Goal: Transaction & Acquisition: Purchase product/service

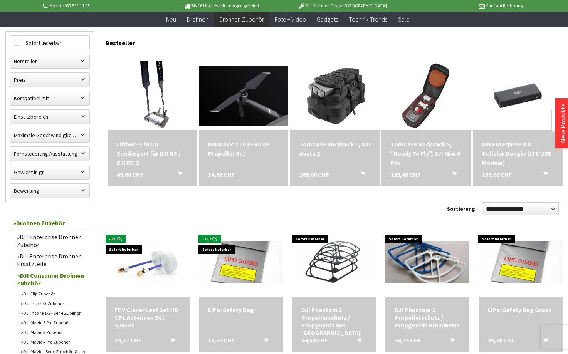
scroll to position [102, 0]
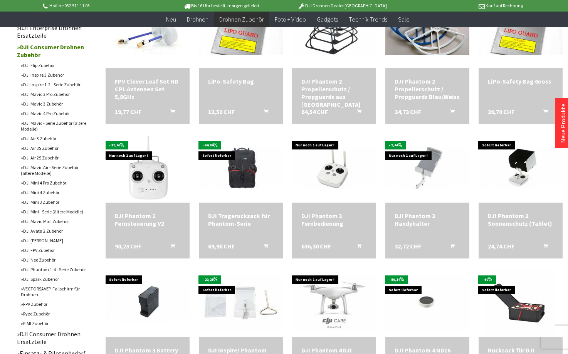
scroll to position [308, 0]
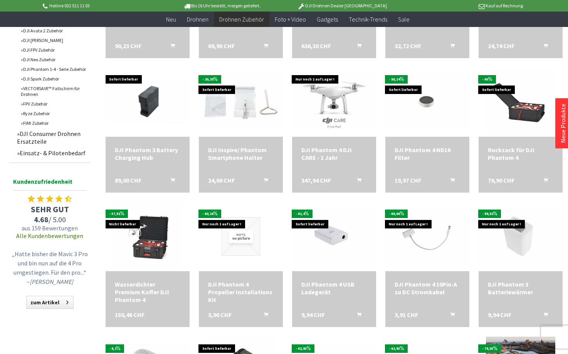
scroll to position [506, 0]
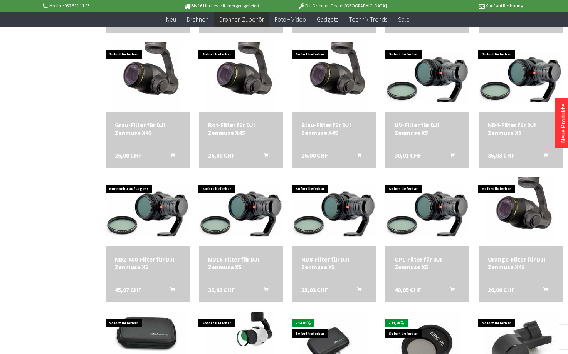
scroll to position [1190, 0]
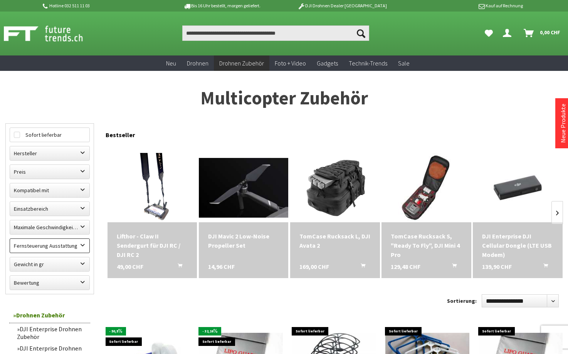
click at [74, 247] on label "Fernsteuerung Ausstattung" at bounding box center [49, 246] width 79 height 14
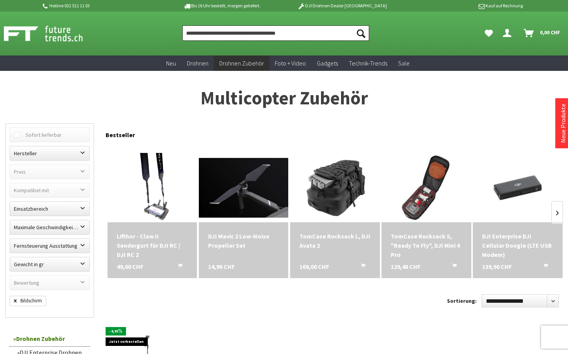
click at [223, 33] on input "Produkt, Marke, Kategorie, EAN, Artikelnummer…" at bounding box center [275, 32] width 187 height 15
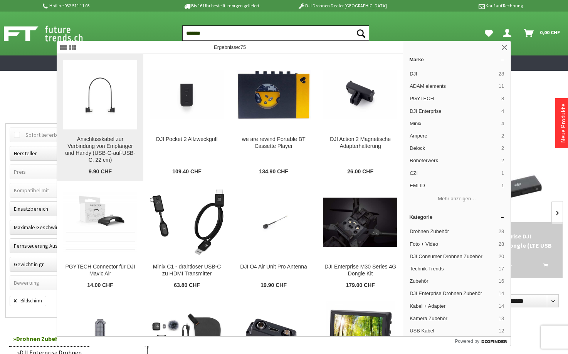
type input "*******"
click at [106, 136] on div "Anschlusskabel zur Verbindung von Empfänger und Handy (USB-C-auf-USB-C, 22 cm)" at bounding box center [100, 150] width 74 height 28
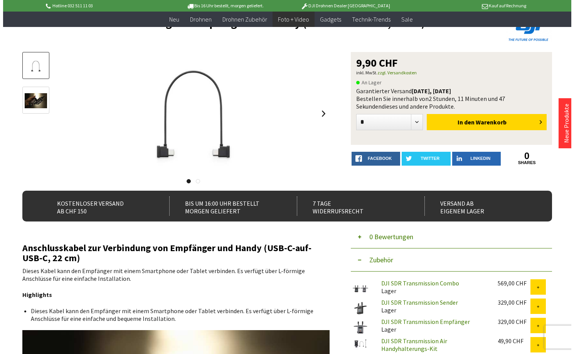
scroll to position [59, 0]
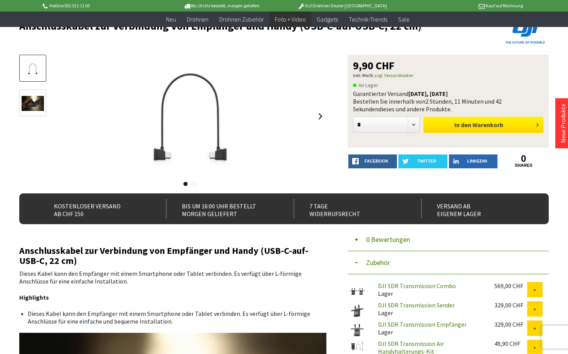
click at [458, 124] on span "In den" at bounding box center [462, 125] width 17 height 8
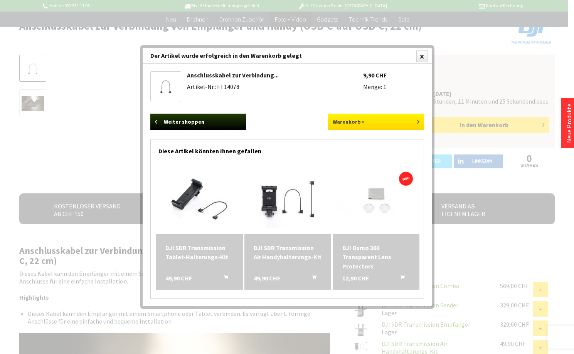
click at [388, 123] on link "Warenkorb »" at bounding box center [376, 122] width 96 height 16
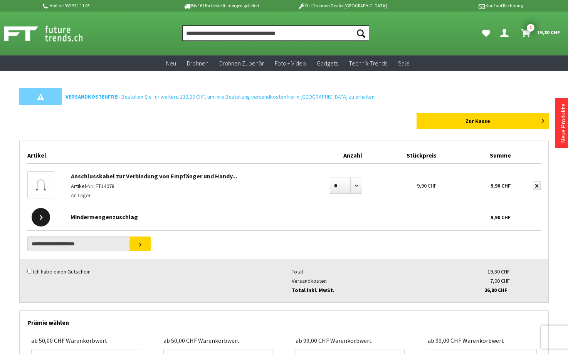
click at [229, 30] on input "Produkt, Marke, Kategorie, EAN, Artikelnummer…" at bounding box center [275, 32] width 187 height 15
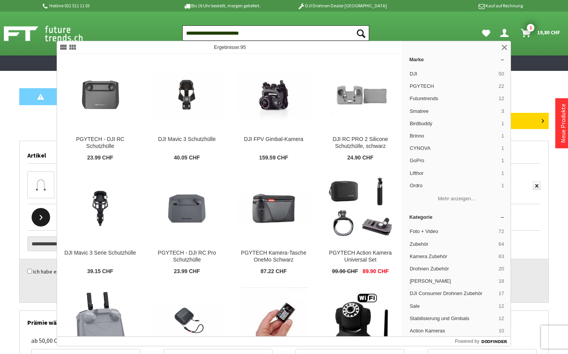
click at [269, 35] on input "**********" at bounding box center [275, 32] width 187 height 15
type input "**********"
click at [361, 33] on button "Suchen" at bounding box center [361, 32] width 16 height 15
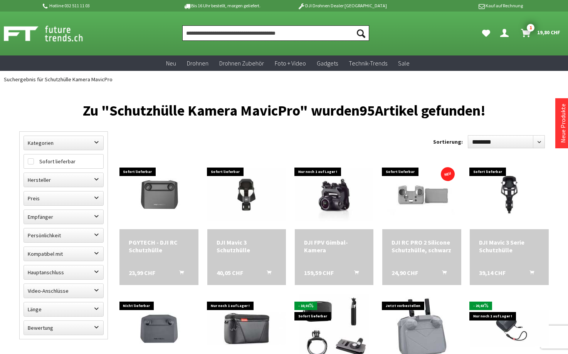
click at [239, 32] on input "Produkt, Marke, Kategorie, EAN, Artikelnummer…" at bounding box center [275, 32] width 187 height 15
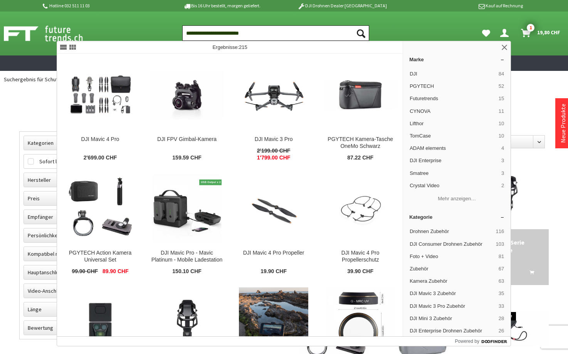
type input "**********"
click at [361, 33] on button "Suchen" at bounding box center [361, 32] width 16 height 15
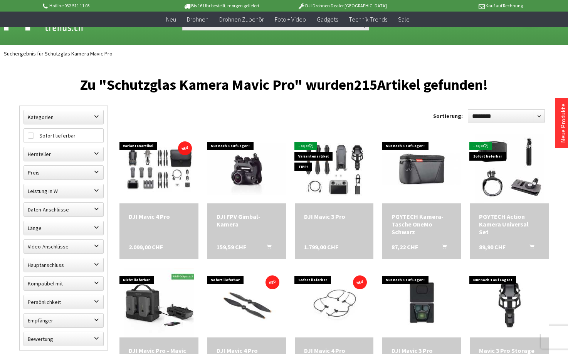
scroll to position [338, 0]
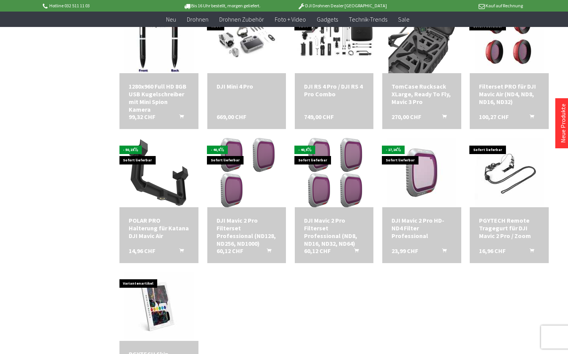
scroll to position [813, 0]
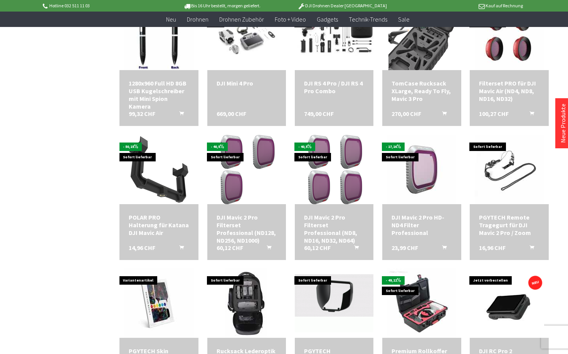
scroll to position [1118, 0]
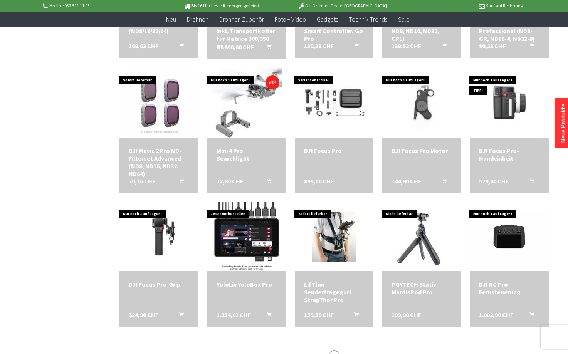
scroll to position [1455, 0]
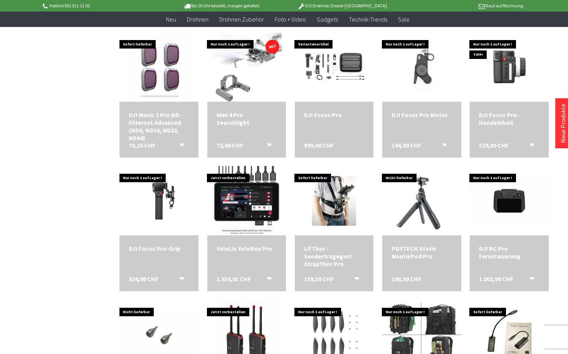
scroll to position [1476, 0]
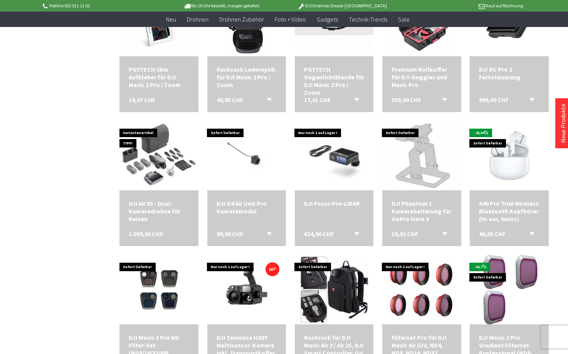
scroll to position [440, 0]
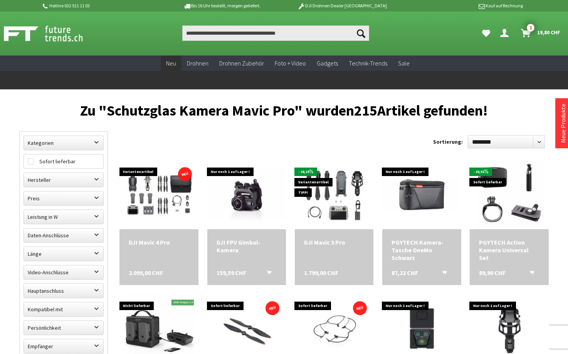
click at [174, 64] on span "Neu" at bounding box center [171, 63] width 10 height 8
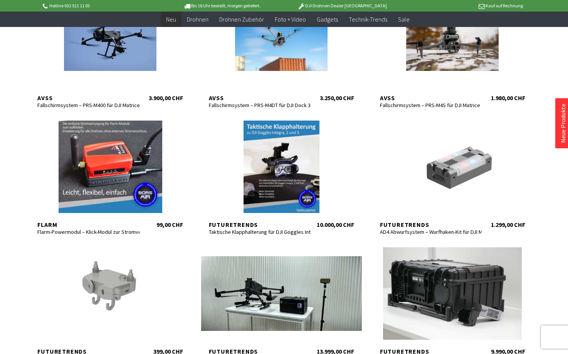
scroll to position [243, 0]
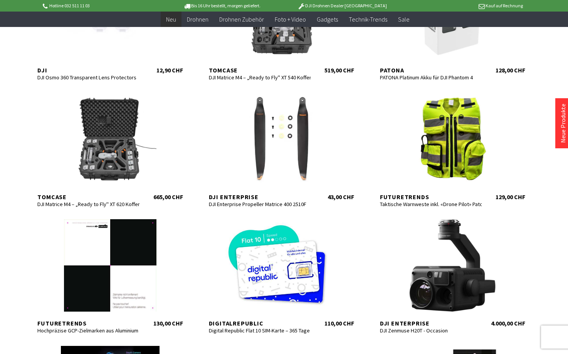
scroll to position [724, 0]
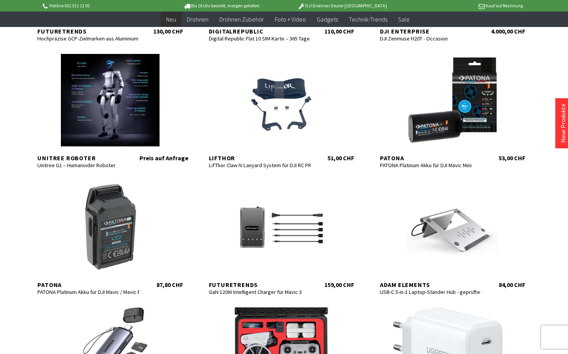
scroll to position [1129, 0]
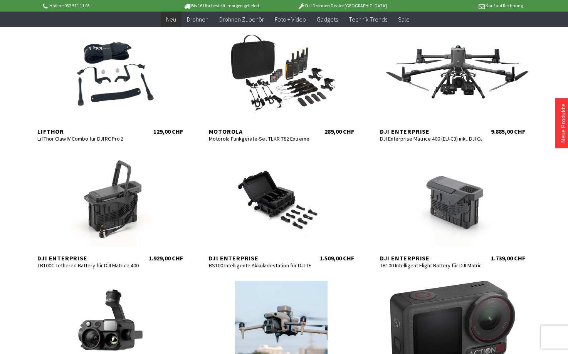
scroll to position [1490, 0]
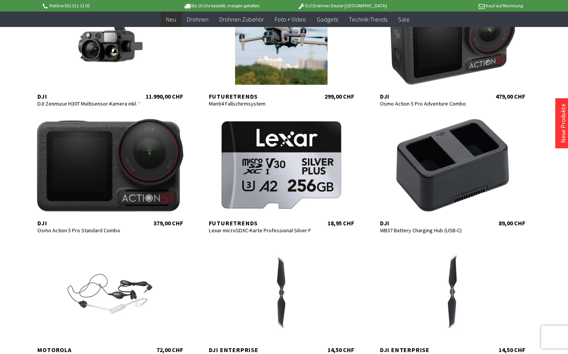
scroll to position [1997, 0]
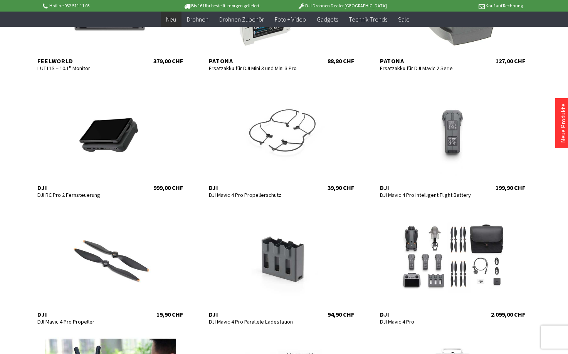
scroll to position [2632, 0]
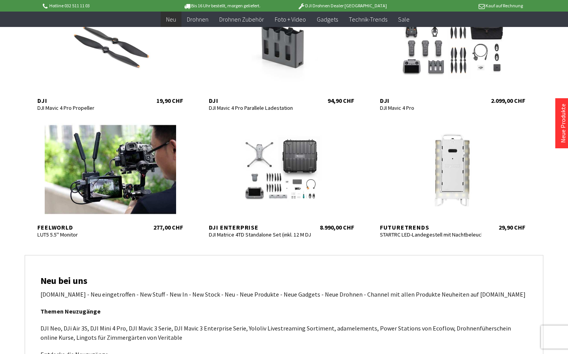
scroll to position [776, 0]
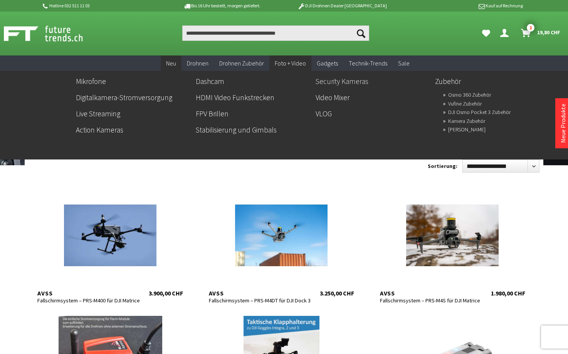
click at [331, 81] on link "Security Kameras" at bounding box center [373, 81] width 114 height 13
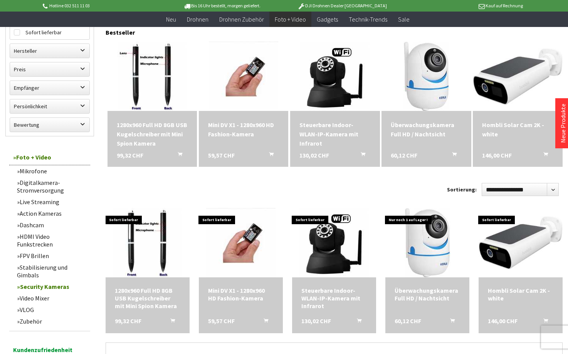
scroll to position [93, 0]
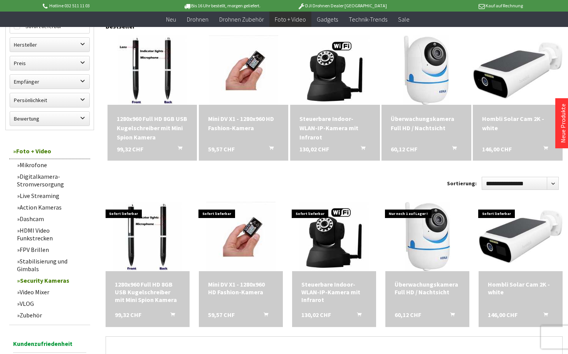
drag, startPoint x: 567, startPoint y: 59, endPoint x: 565, endPoint y: 116, distance: 56.7
click at [565, 116] on link "Neue Produkte" at bounding box center [563, 123] width 8 height 39
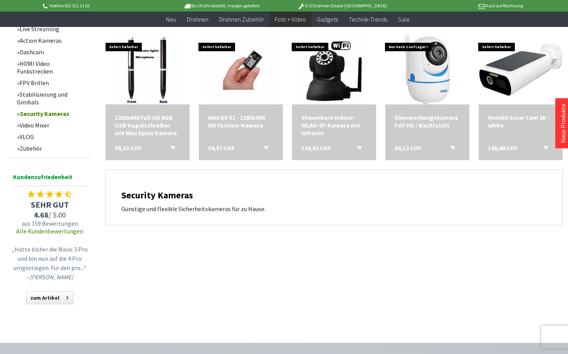
scroll to position [258, 0]
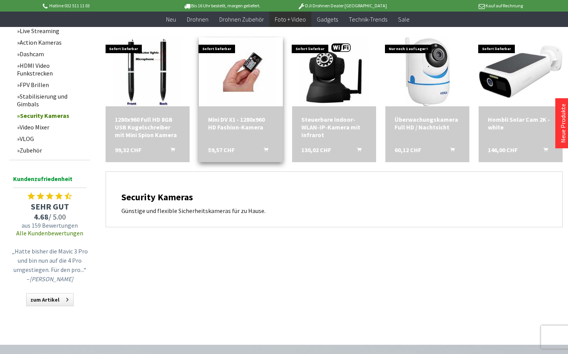
click at [250, 133] on div "Mini DV X1 - 1280x960 HD Fashion-Kamera 59,57 CHF In den Warenkorb" at bounding box center [241, 134] width 84 height 56
click at [255, 124] on div "Mini DV X1 - 1280x960 HD Fashion-Kamera" at bounding box center [241, 123] width 66 height 15
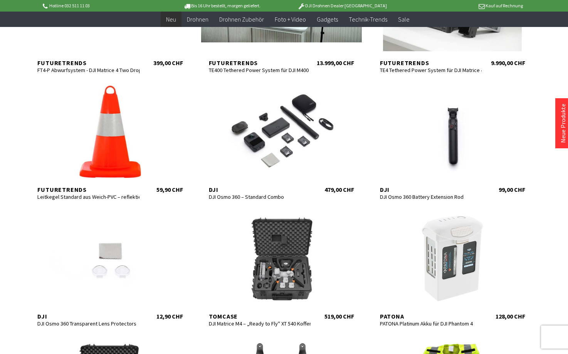
scroll to position [501, 0]
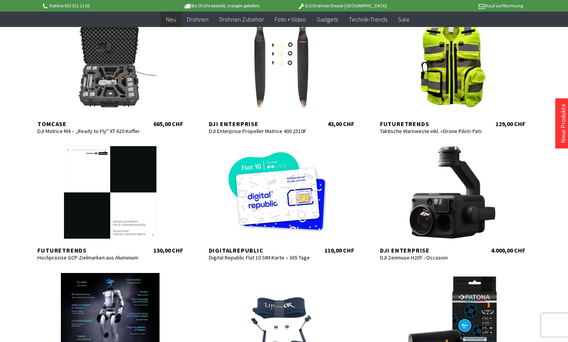
scroll to position [795, 0]
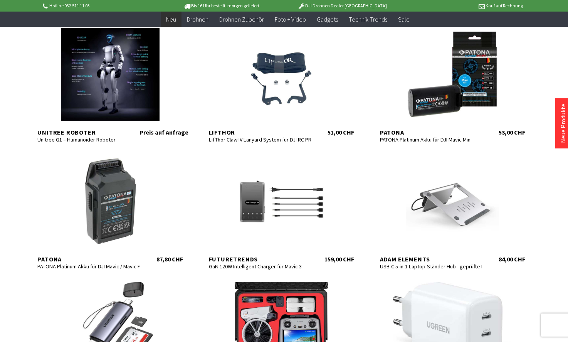
scroll to position [1035, 0]
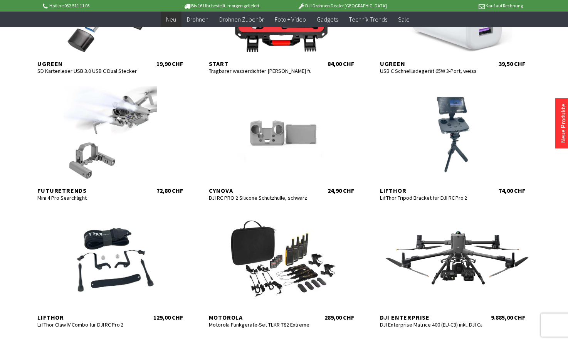
scroll to position [1326, 0]
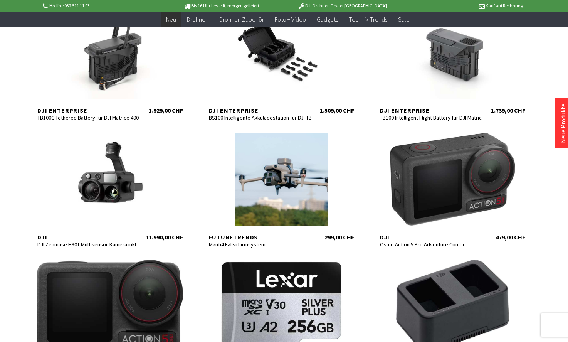
scroll to position [1789, 0]
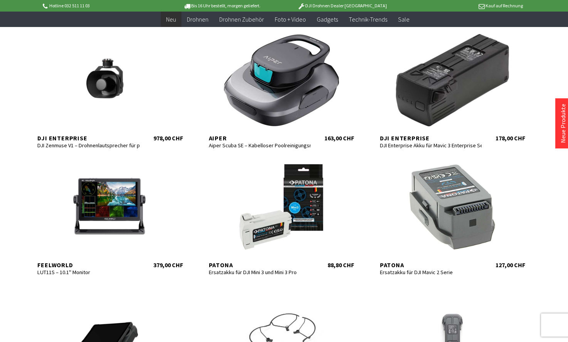
scroll to position [2302, 0]
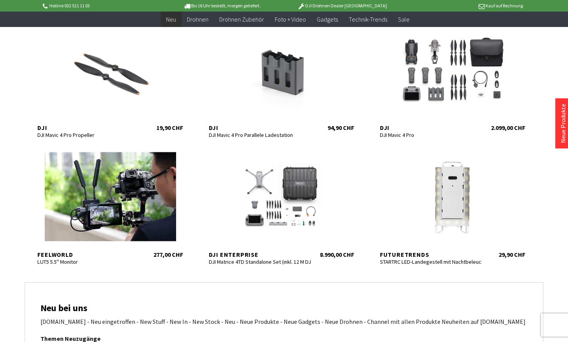
scroll to position [2681, 0]
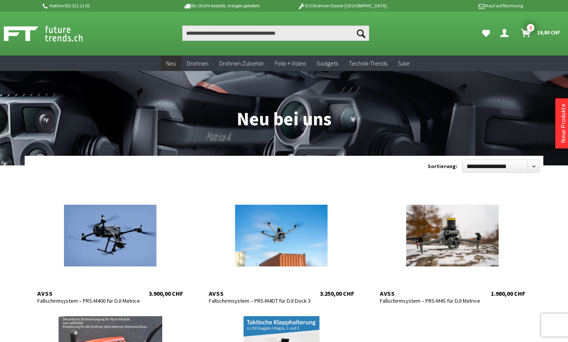
scroll to position [304, 0]
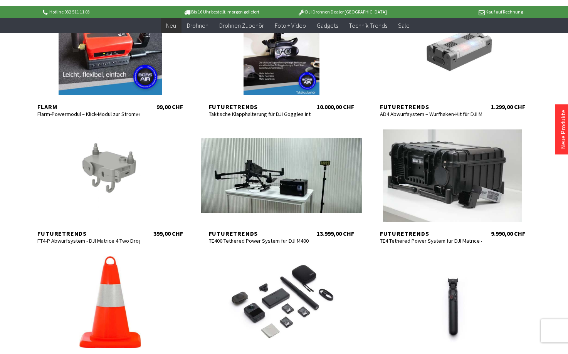
scroll to position [833, 0]
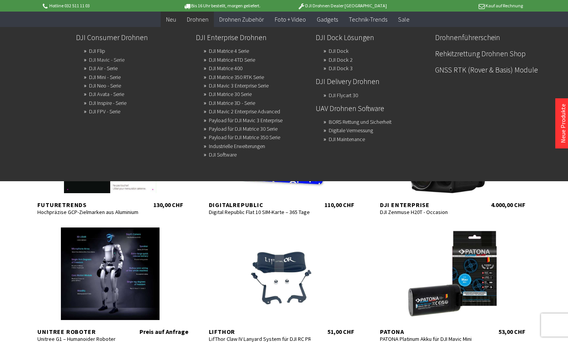
click at [114, 59] on link "DJI Mavic - Serie" at bounding box center [106, 59] width 35 height 11
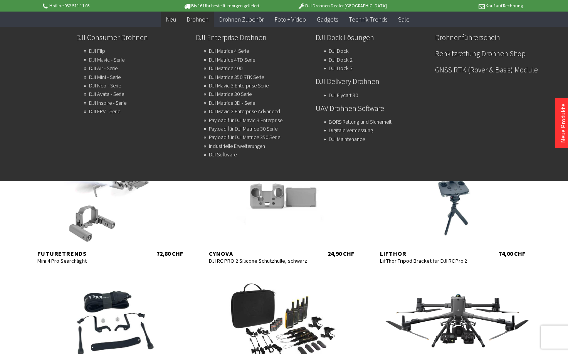
scroll to position [1821, 0]
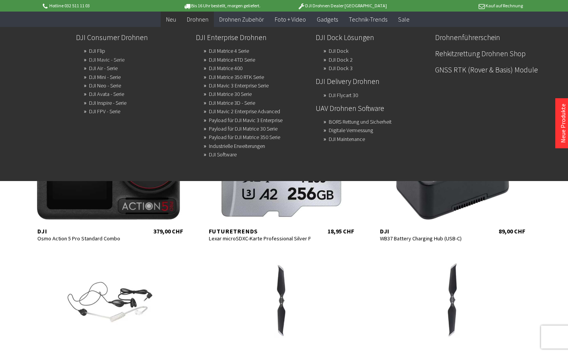
scroll to position [2305, 0]
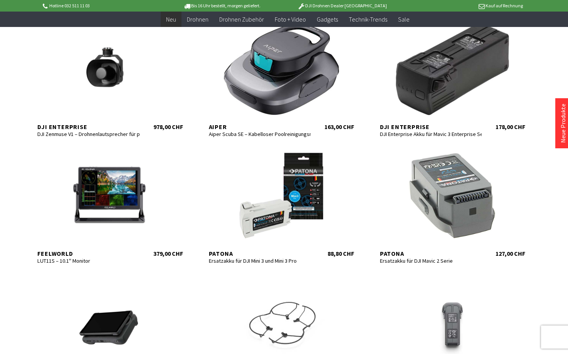
scroll to position [2373, 0]
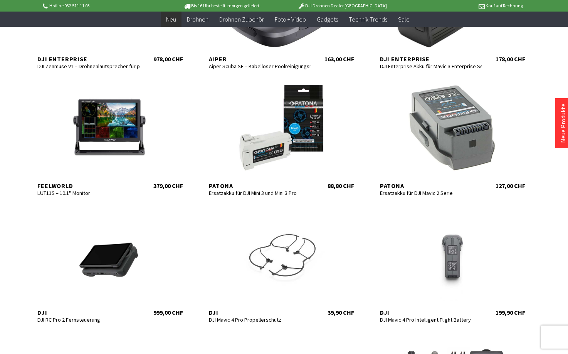
scroll to position [1866, 0]
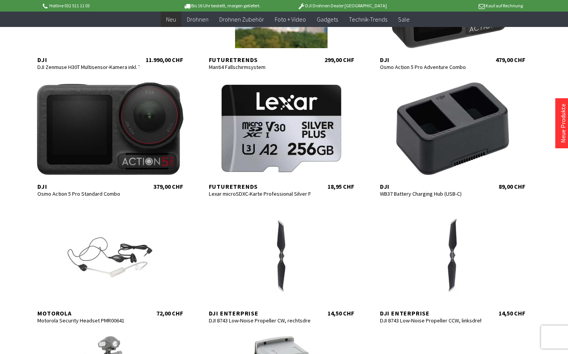
scroll to position [1349, 0]
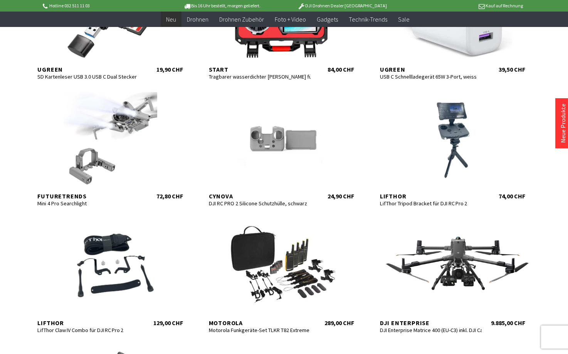
scroll to position [1326, 0]
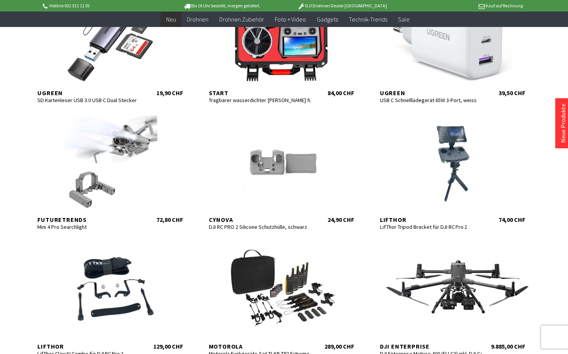
scroll to position [1349, 0]
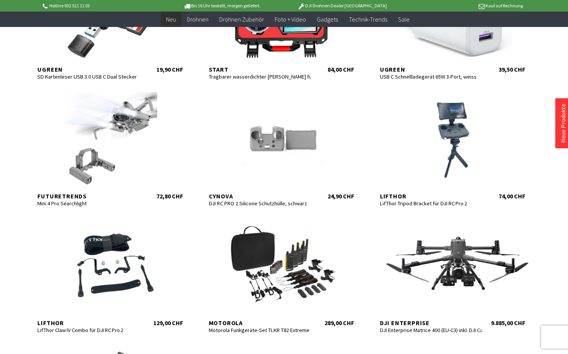
scroll to position [849, 0]
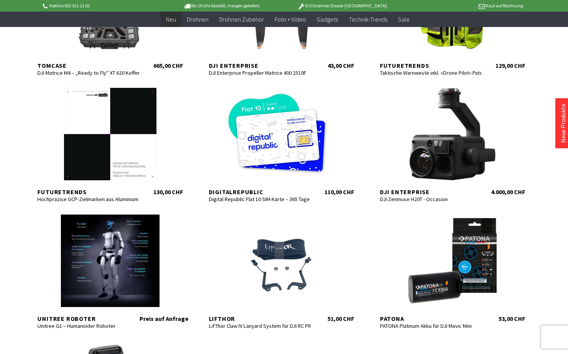
scroll to position [338, 0]
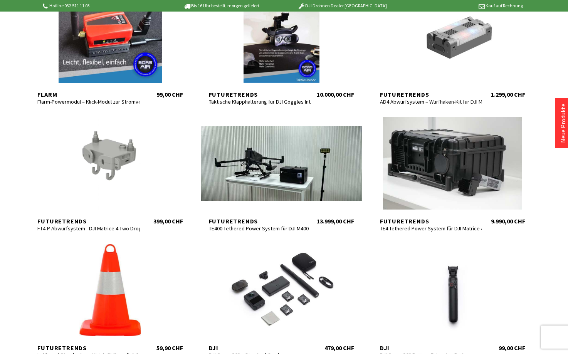
scroll to position [2, 0]
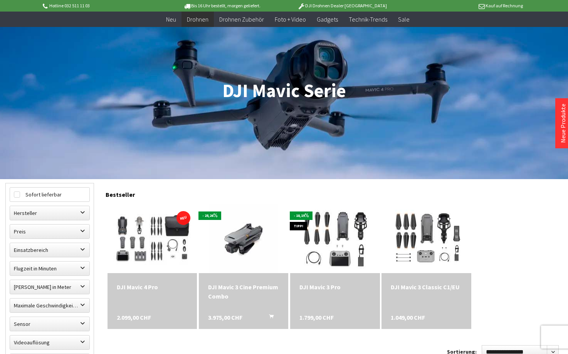
scroll to position [97, 0]
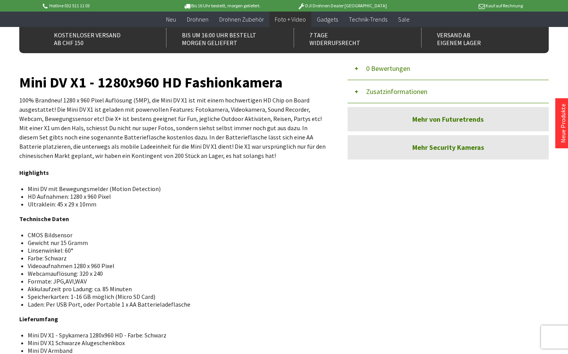
scroll to position [234, 0]
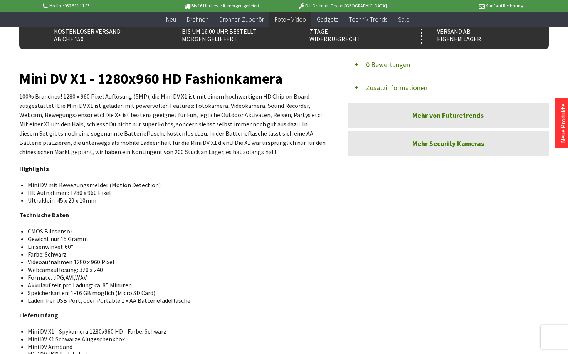
drag, startPoint x: 568, startPoint y: 97, endPoint x: 572, endPoint y: 164, distance: 67.2
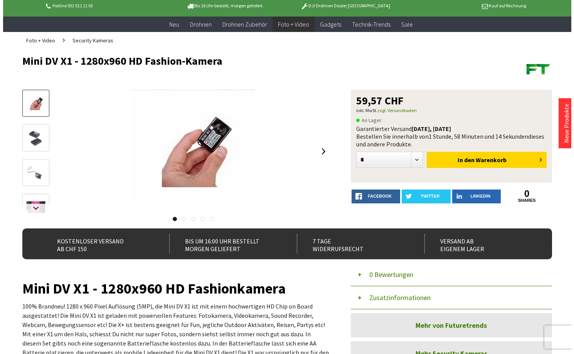
scroll to position [12, 0]
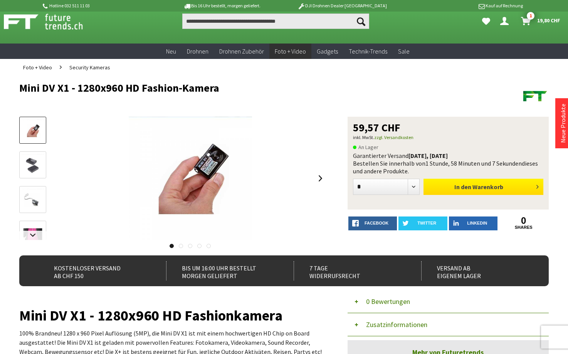
click at [521, 186] on button "In den Warenkorb" at bounding box center [483, 187] width 120 height 16
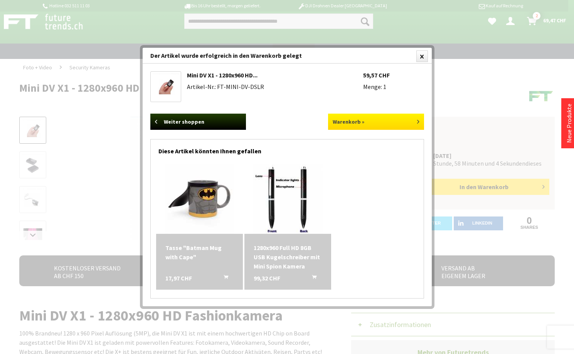
click at [398, 119] on link "Warenkorb »" at bounding box center [376, 122] width 96 height 16
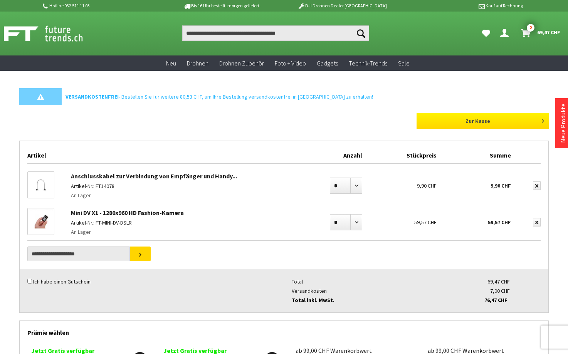
click at [476, 120] on link "Zur Kasse" at bounding box center [483, 121] width 133 height 16
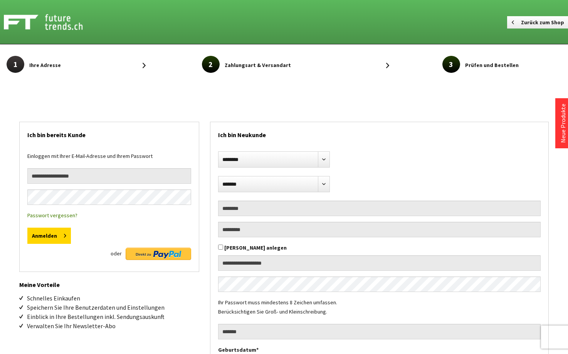
select select "**"
select select "*******"
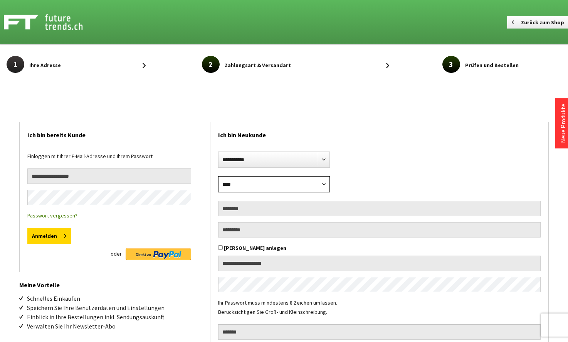
select select "**"
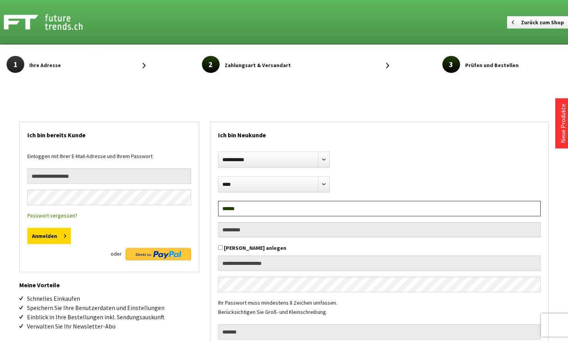
type input "******"
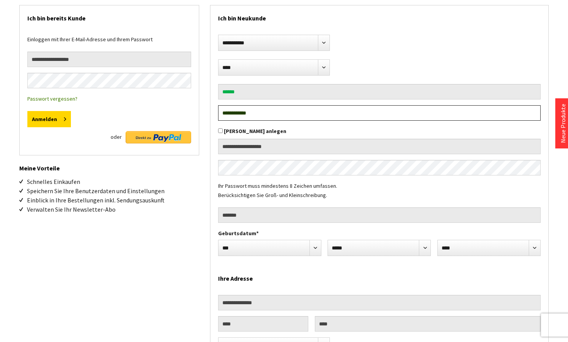
scroll to position [126, 0]
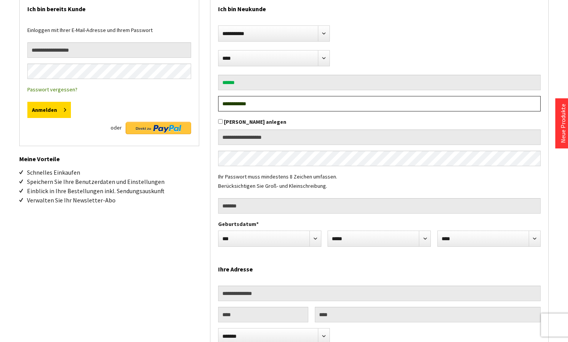
type input "**********"
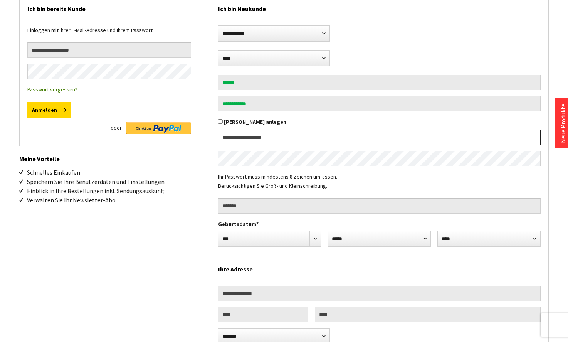
click at [296, 137] on input "email" at bounding box center [379, 136] width 323 height 15
type input "**********"
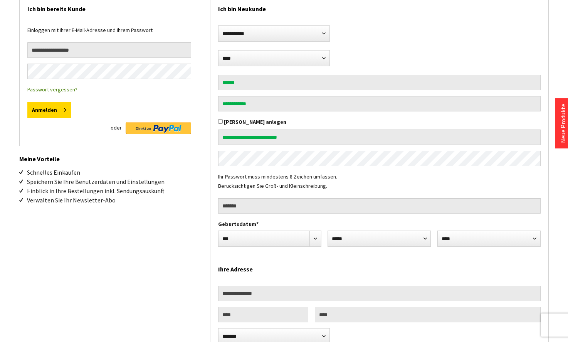
click at [215, 178] on div "**********" at bounding box center [379, 128] width 338 height 220
click at [215, 176] on div "**********" at bounding box center [379, 128] width 338 height 220
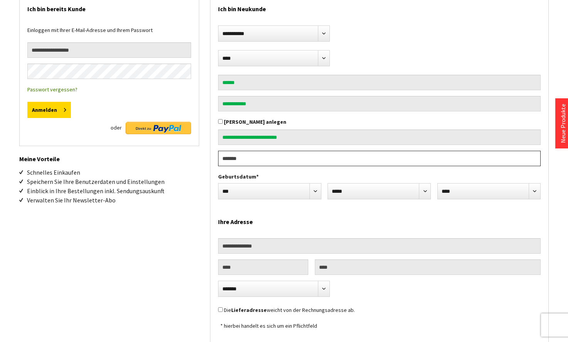
click at [272, 155] on input "tel" at bounding box center [379, 158] width 323 height 15
type input "**********"
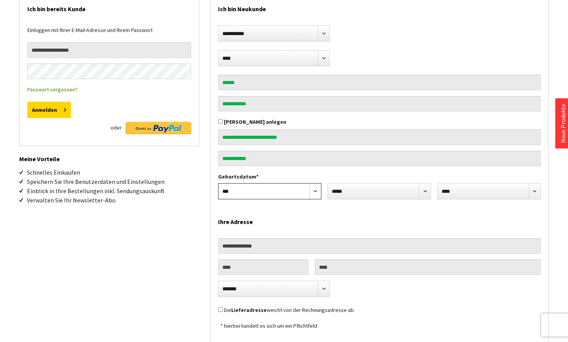
select select "*"
select select "**"
select select "****"
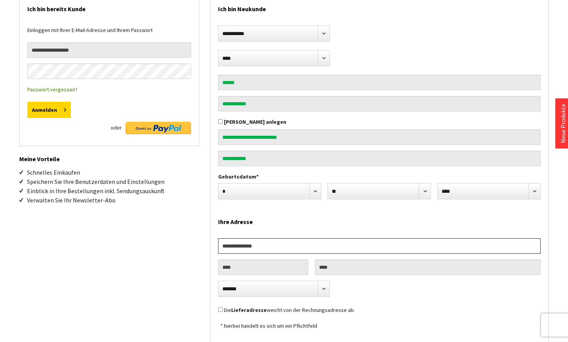
click at [262, 245] on input "text" at bounding box center [379, 245] width 323 height 15
type input "**********"
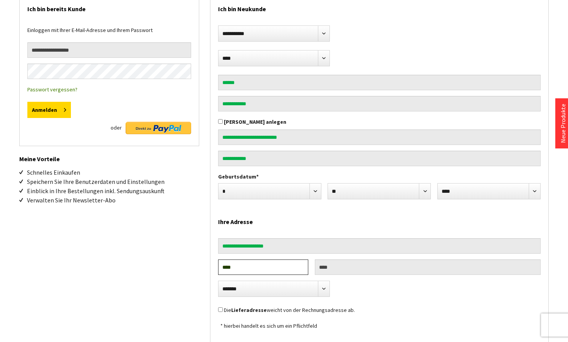
type input "****"
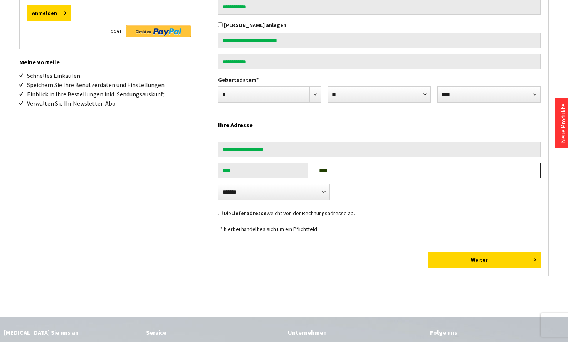
scroll to position [233, 0]
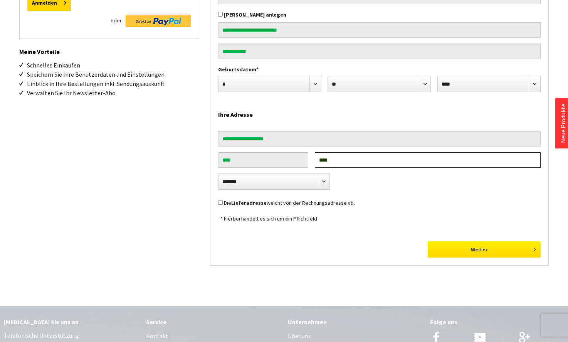
type input "****"
click at [482, 246] on button "Weiter" at bounding box center [484, 249] width 113 height 16
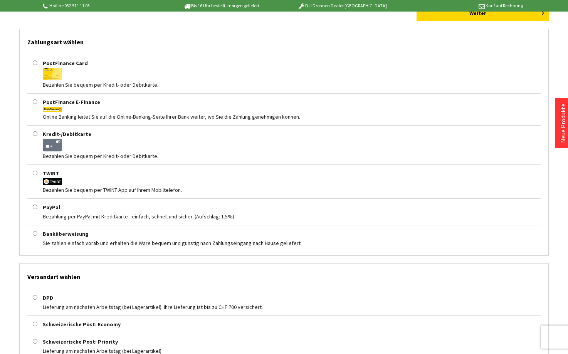
scroll to position [115, 0]
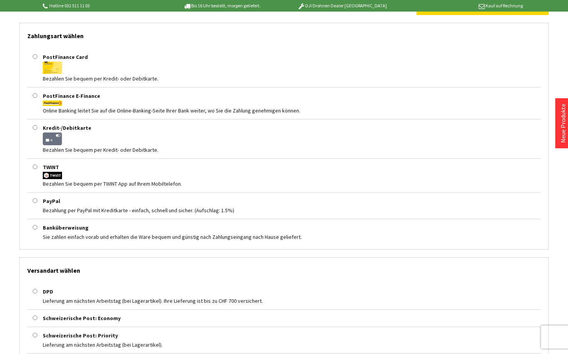
click at [36, 170] on div at bounding box center [34, 167] width 15 height 9
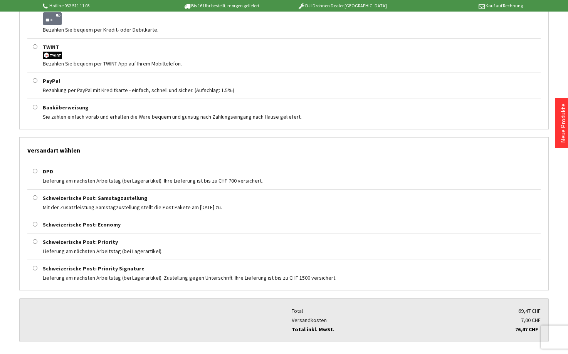
scroll to position [239, 0]
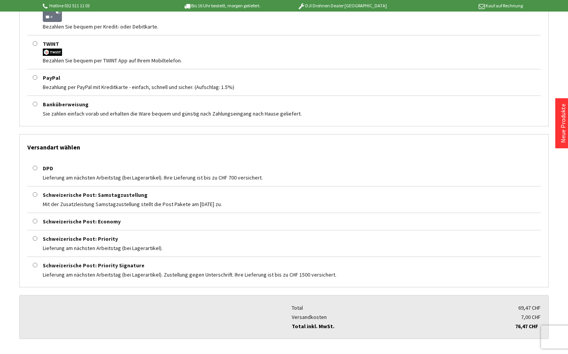
drag, startPoint x: 568, startPoint y: 171, endPoint x: 568, endPoint y: 213, distance: 42.8
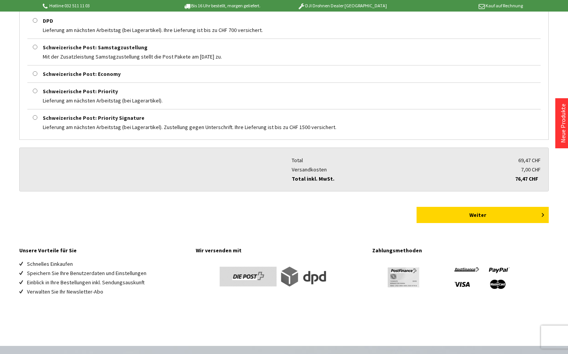
scroll to position [386, 0]
click at [499, 213] on button "Weiter" at bounding box center [483, 215] width 133 height 16
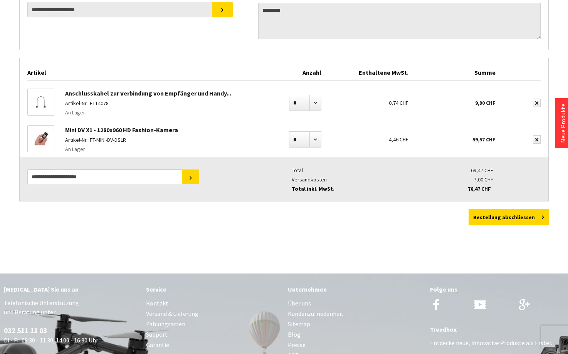
scroll to position [341, 0]
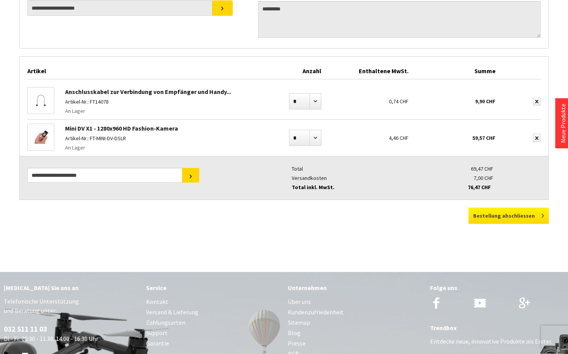
click at [496, 214] on button "Bestellung abschliessen" at bounding box center [509, 216] width 80 height 16
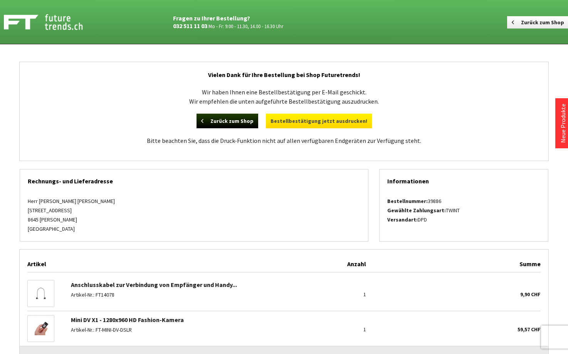
click at [331, 123] on link "Bestellbestätigung jetzt ausdrucken!" at bounding box center [319, 121] width 106 height 15
